Goal: Task Accomplishment & Management: Manage account settings

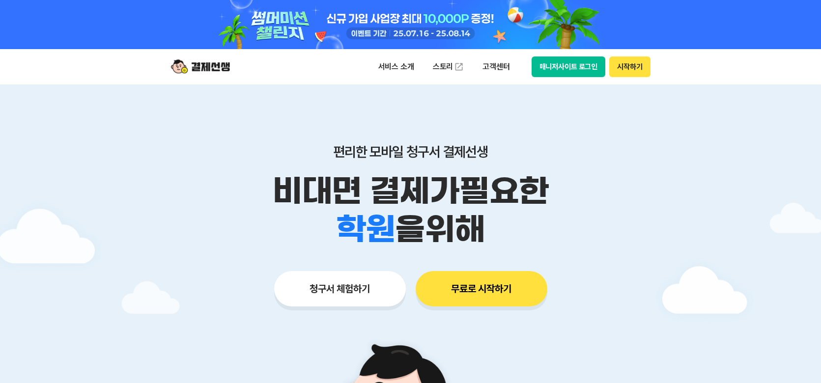
click at [579, 67] on button "매니저사이트 로그인" at bounding box center [568, 66] width 74 height 21
click at [572, 75] on button "매니저사이트 로그인" at bounding box center [568, 66] width 74 height 21
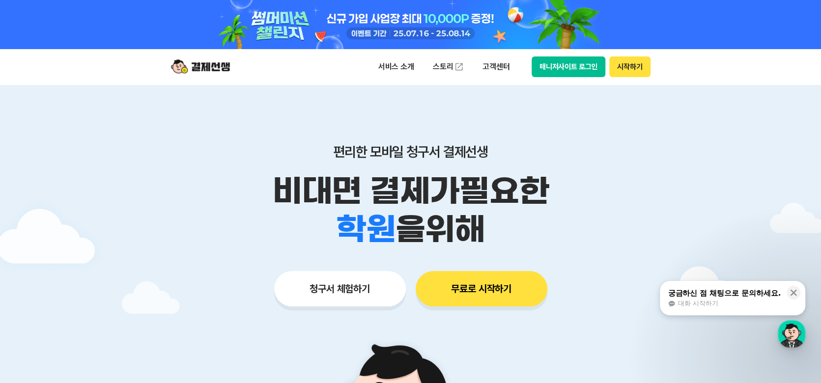
click at [546, 63] on button "매니저사이트 로그인" at bounding box center [568, 66] width 74 height 21
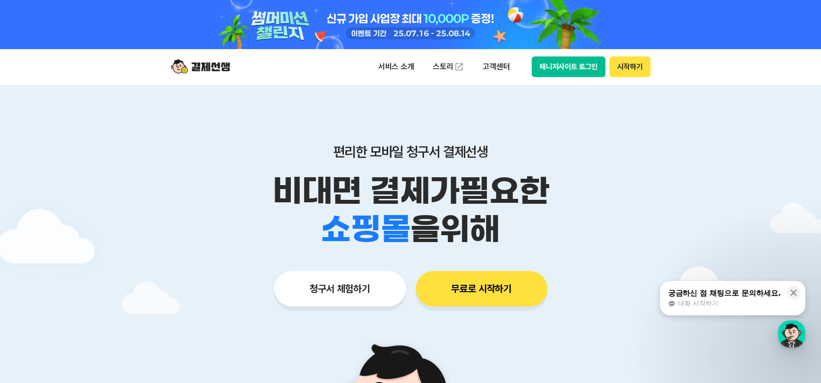
click at [573, 66] on button "매니저사이트 로그인" at bounding box center [568, 66] width 74 height 21
click at [569, 68] on button "매니저사이트 로그인" at bounding box center [568, 66] width 74 height 21
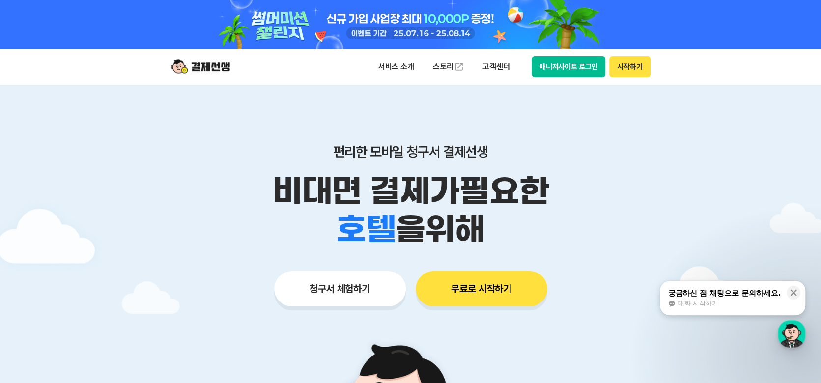
click at [571, 68] on button "매니저사이트 로그인" at bounding box center [568, 66] width 74 height 21
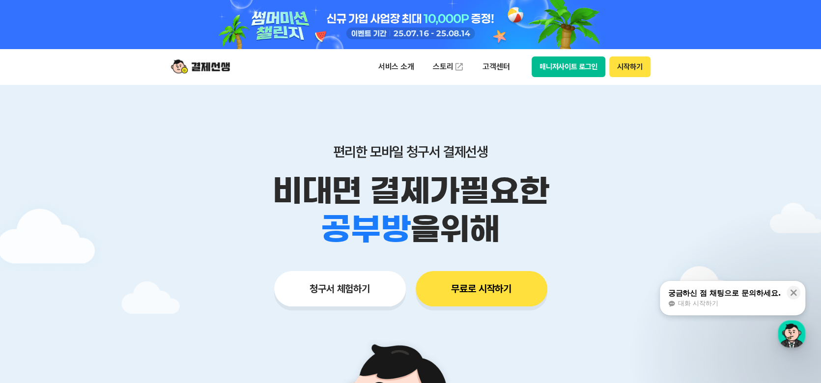
click at [553, 66] on button "매니저사이트 로그인" at bounding box center [568, 66] width 74 height 21
